Goal: Go to known website: Go to known website

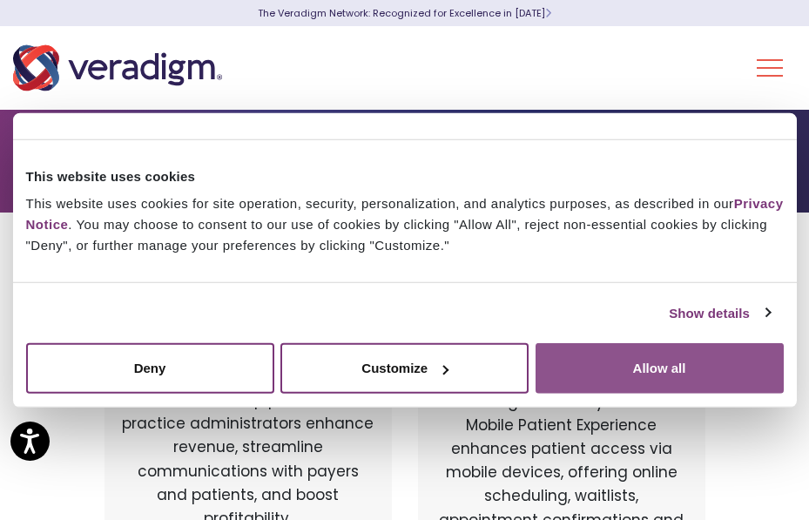
click at [643, 375] on button "Allow all" at bounding box center [660, 368] width 248 height 51
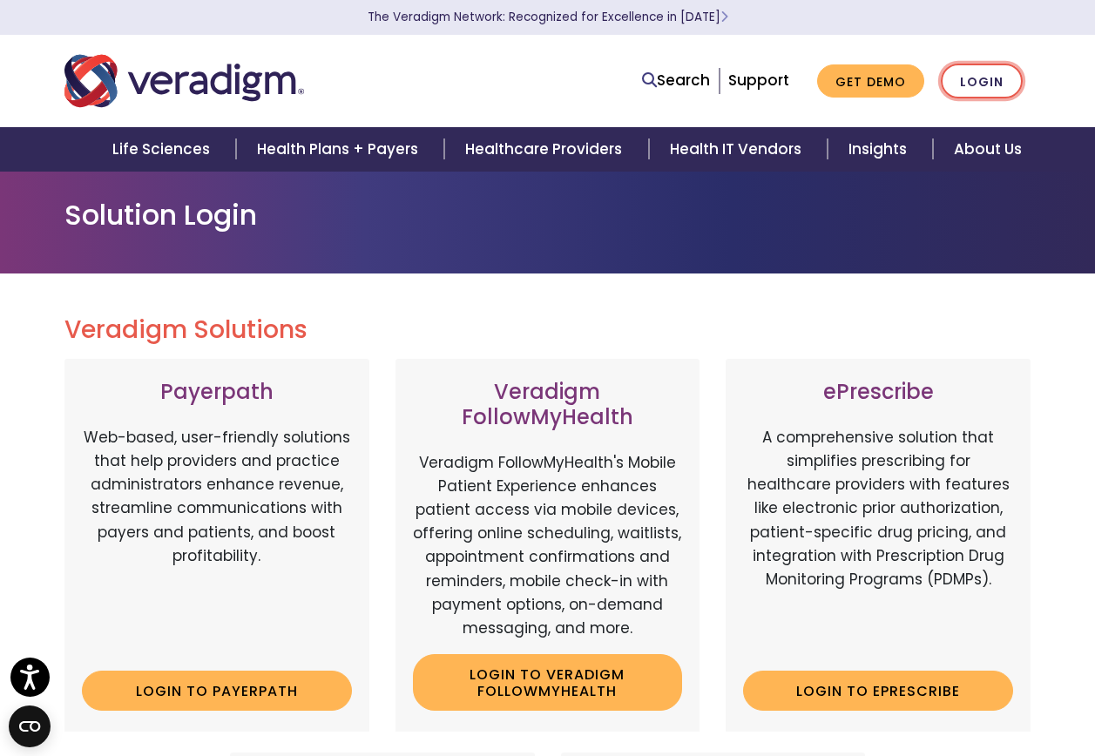
click at [808, 73] on link "Login" at bounding box center [982, 82] width 82 height 36
click at [986, 82] on link "Login" at bounding box center [982, 82] width 82 height 36
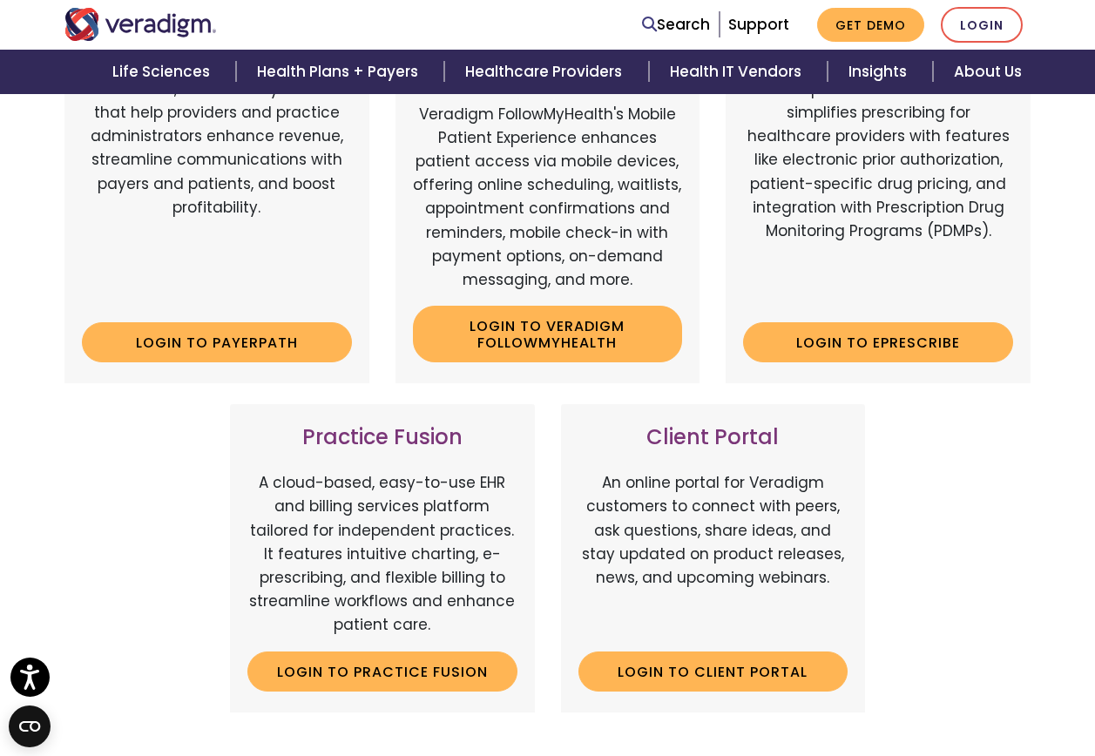
scroll to position [523, 0]
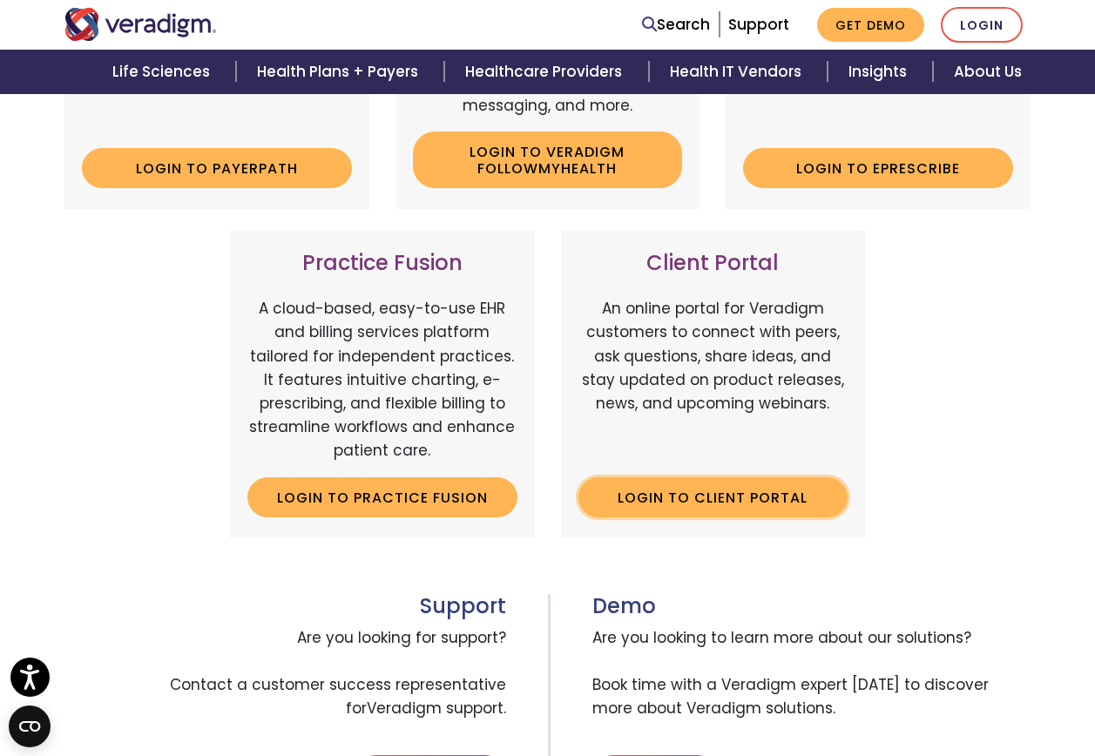
click at [678, 490] on link "Login to Client Portal" at bounding box center [713, 497] width 270 height 40
